Goal: Go to known website: Go to known website

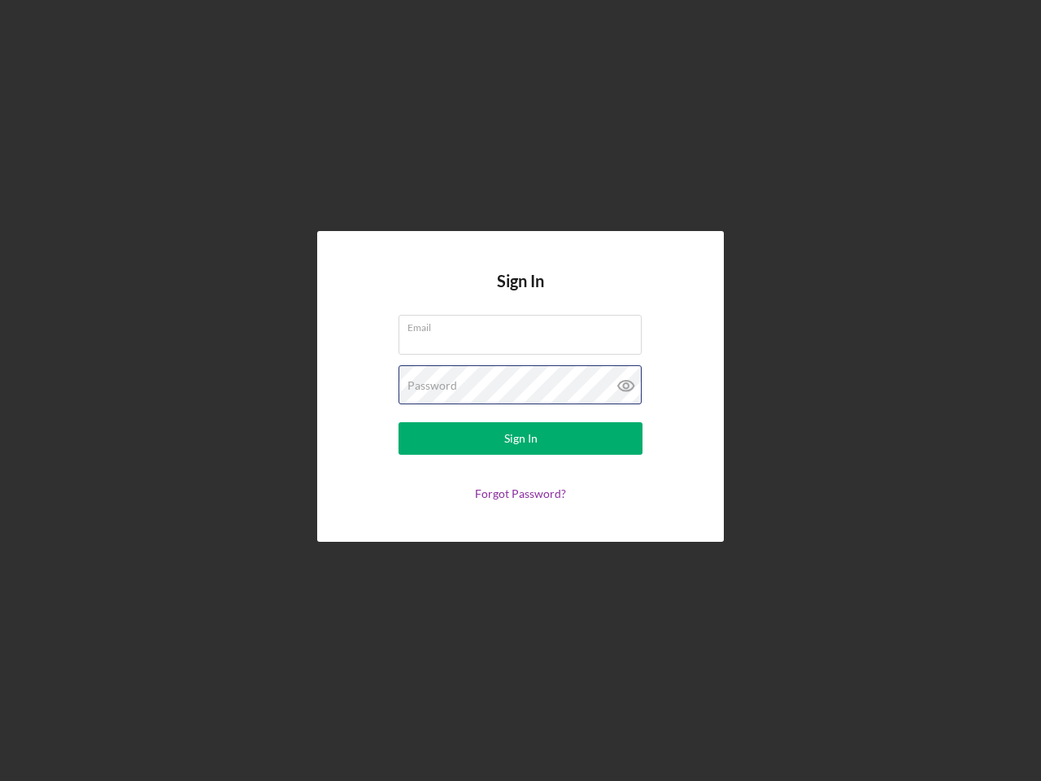
click at [520, 390] on div "Password" at bounding box center [520, 385] width 244 height 41
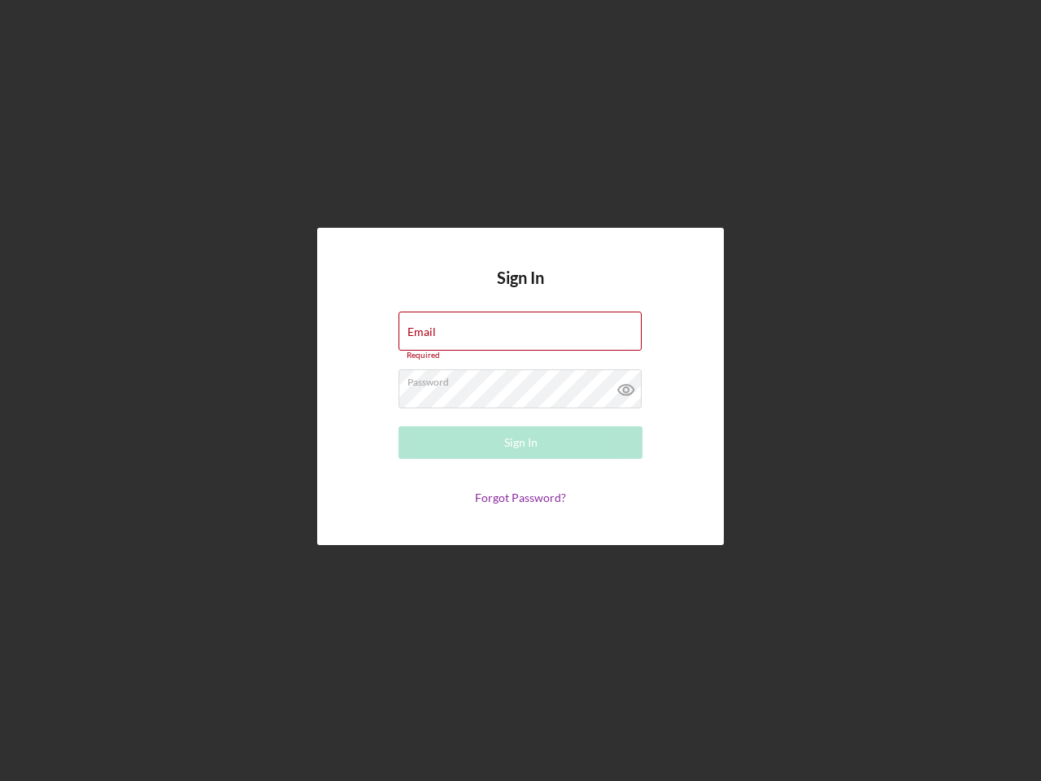
click at [626, 385] on icon at bounding box center [626, 389] width 41 height 41
